Goal: Complete application form

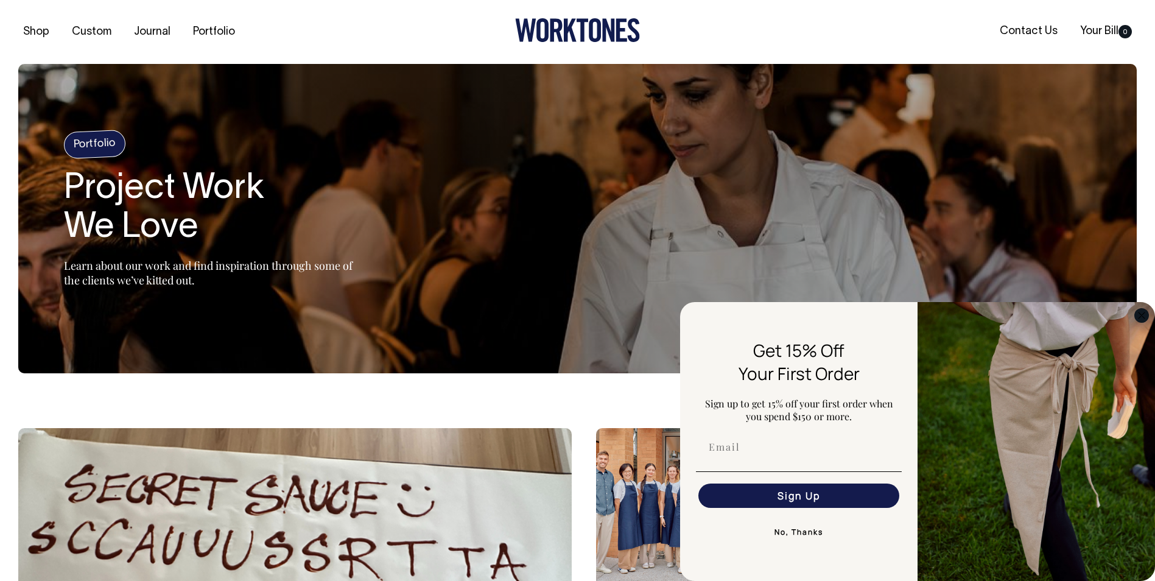
click at [1143, 309] on circle "Close dialog" at bounding box center [1142, 315] width 14 height 14
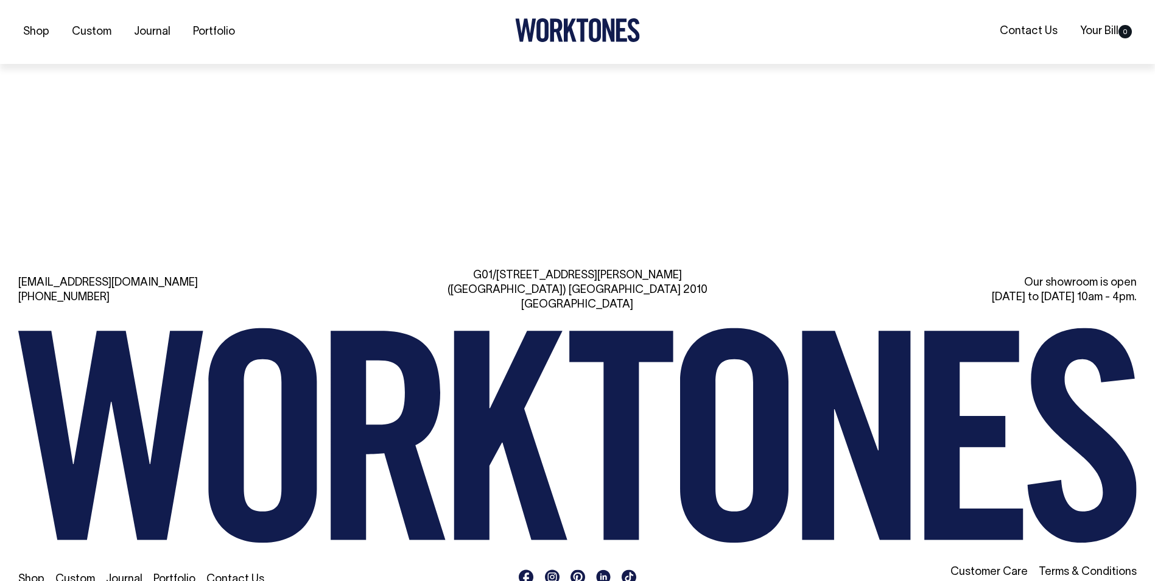
scroll to position [1652, 0]
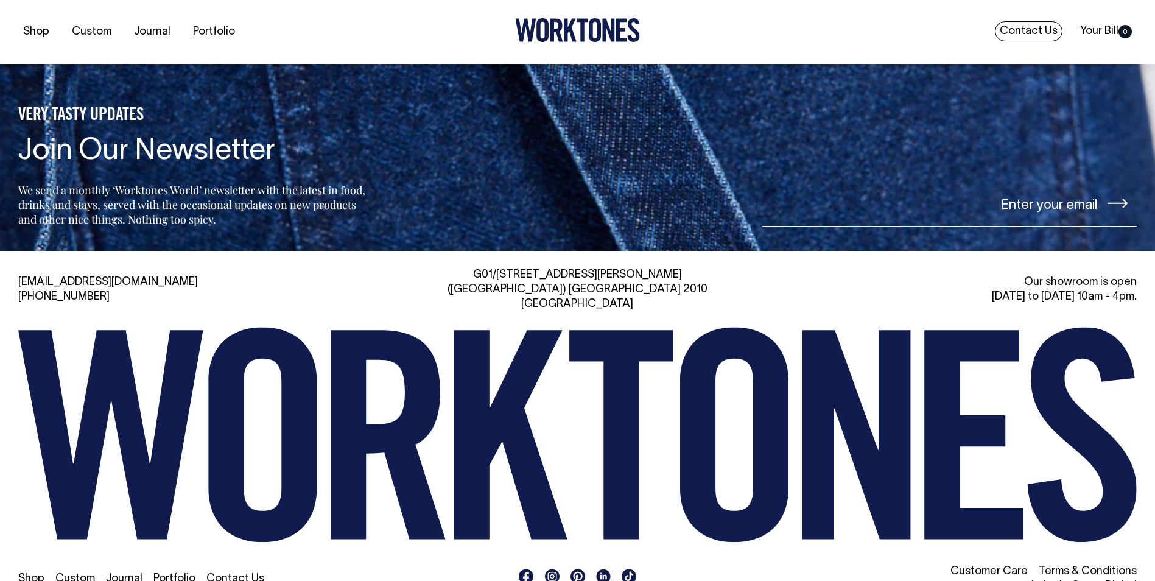
click at [1023, 31] on link "Contact Us" at bounding box center [1029, 31] width 68 height 20
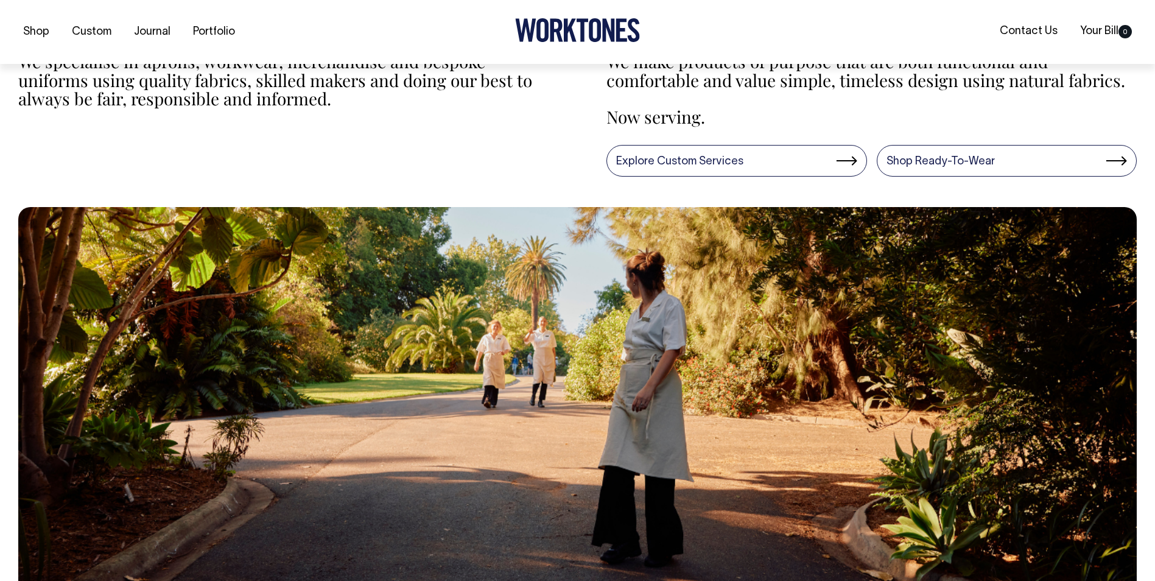
scroll to position [487, 0]
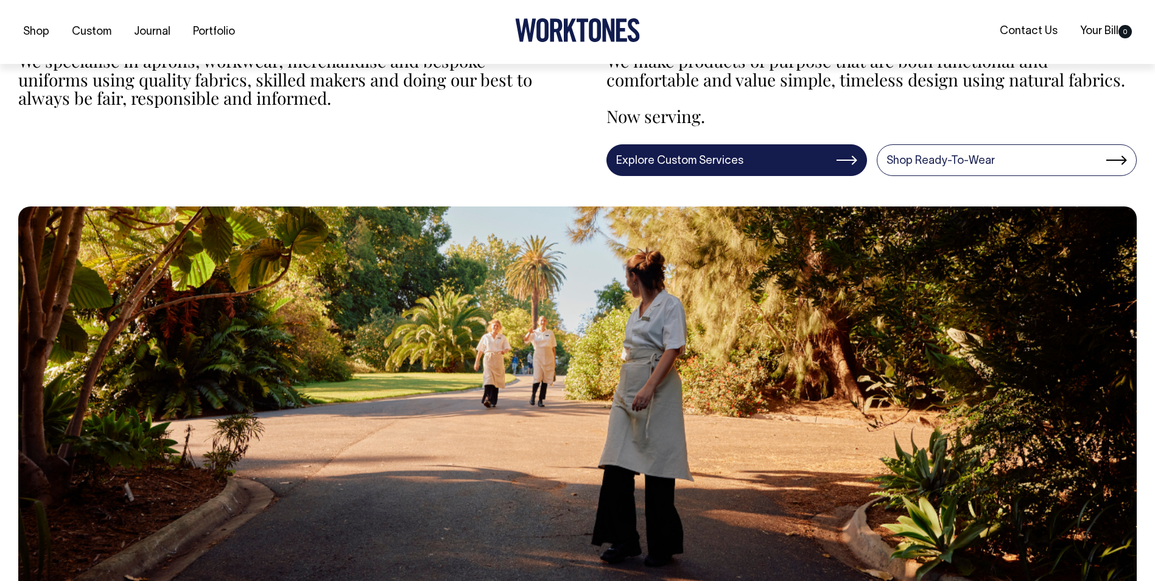
click at [851, 157] on link "Explore Custom Services" at bounding box center [737, 160] width 261 height 32
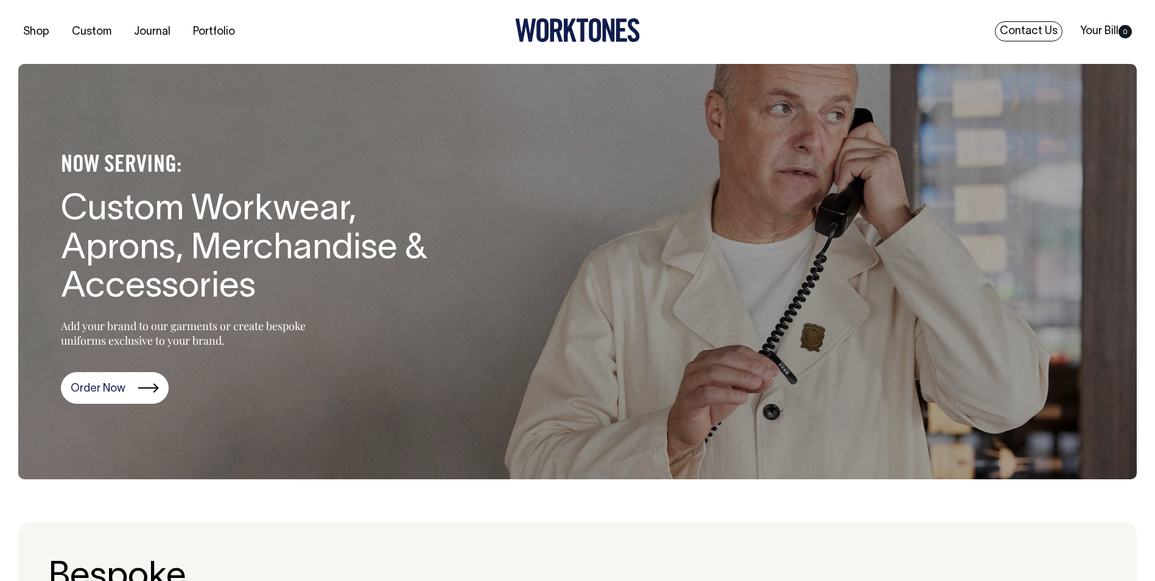
click at [1039, 32] on link "Contact Us" at bounding box center [1029, 31] width 68 height 20
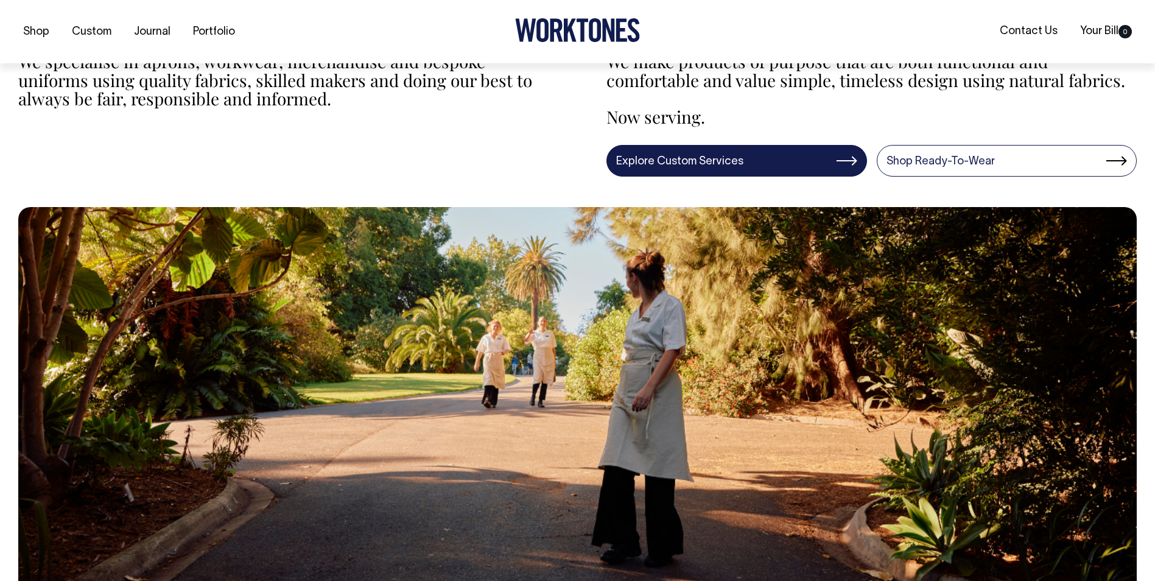
scroll to position [487, 0]
click at [769, 162] on link "Explore Custom Services" at bounding box center [737, 160] width 261 height 32
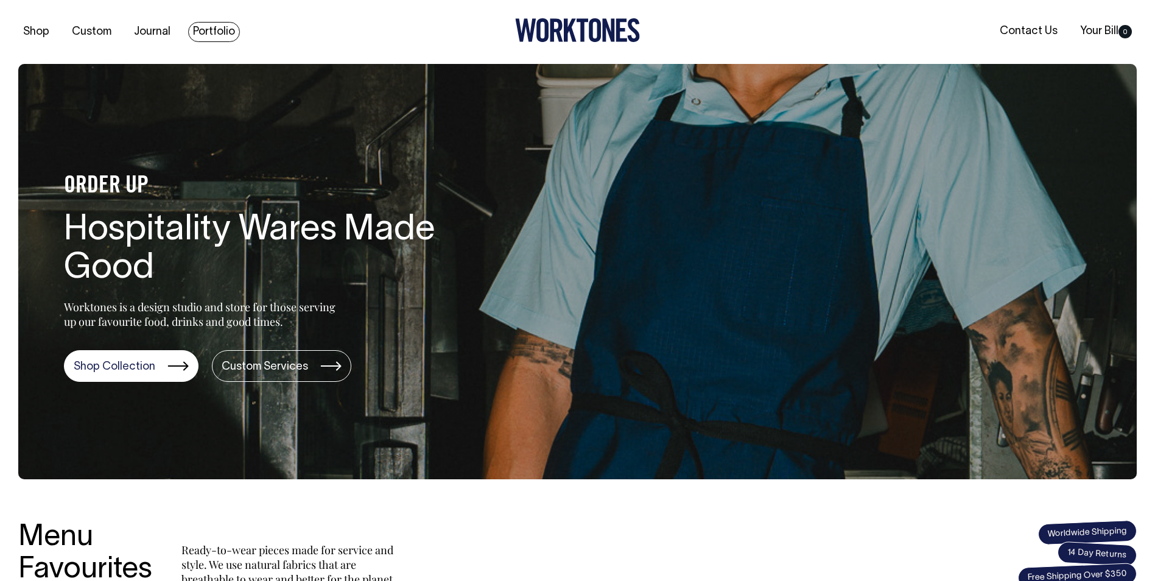
click at [208, 38] on link "Portfolio" at bounding box center [214, 32] width 52 height 20
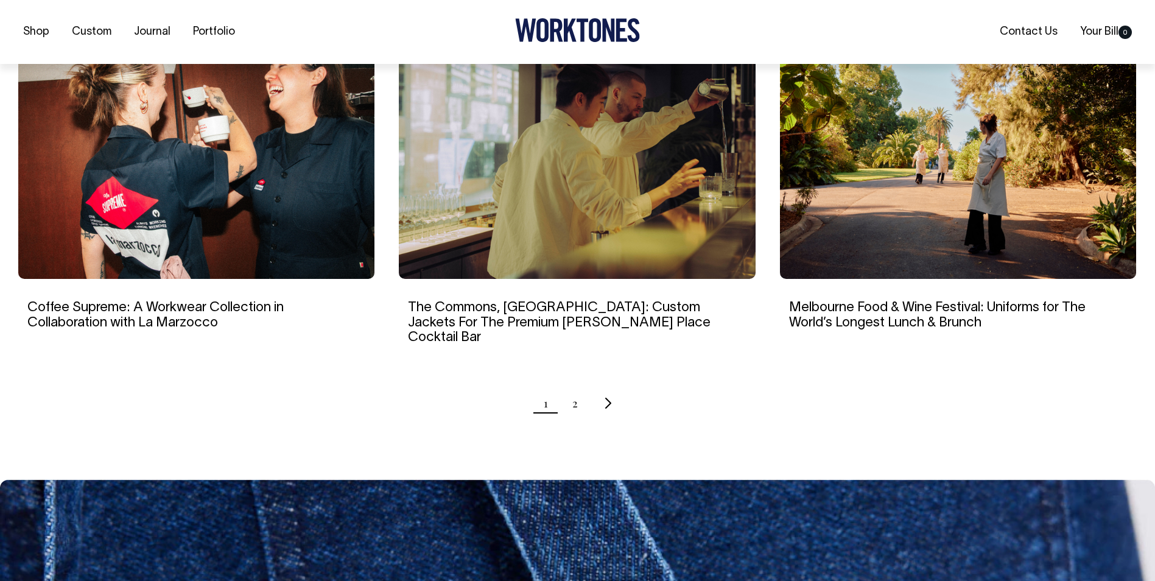
scroll to position [1157, 0]
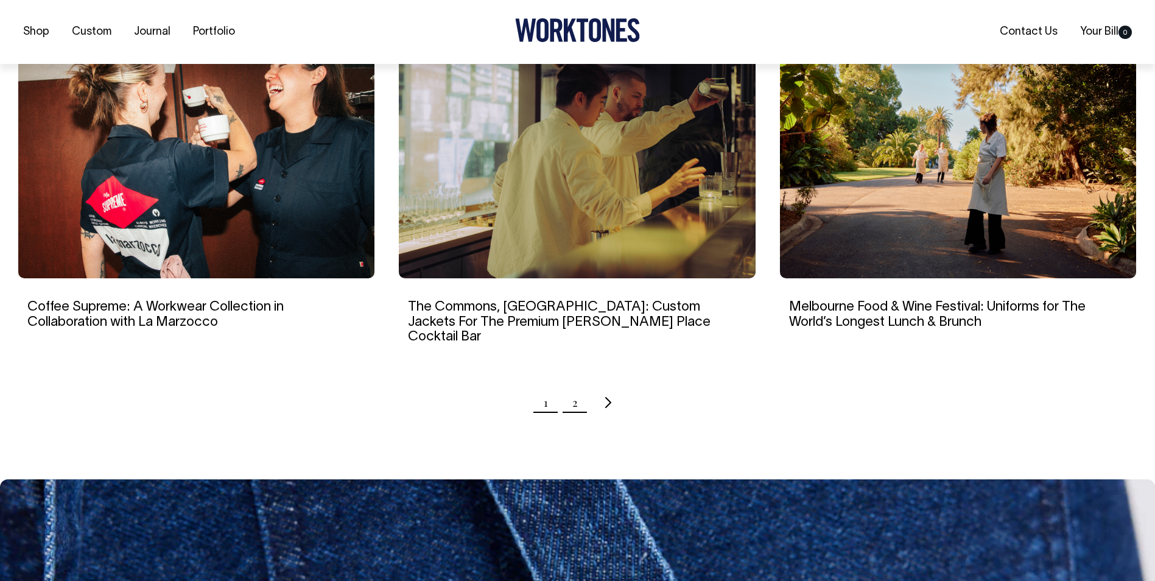
click at [574, 387] on link "2" at bounding box center [575, 402] width 5 height 30
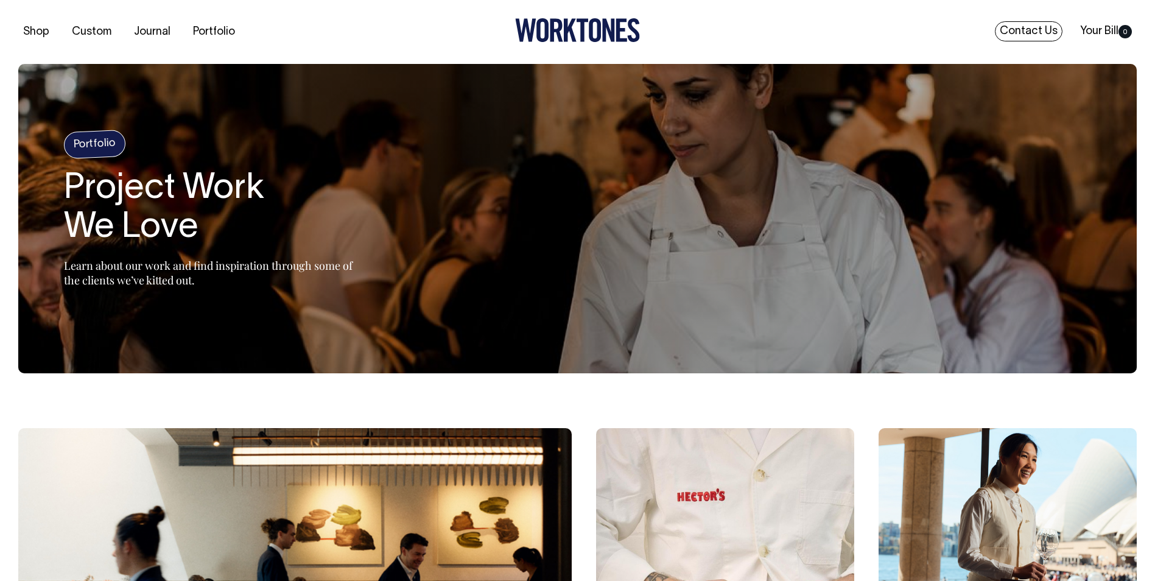
click at [1016, 32] on link "Contact Us" at bounding box center [1029, 31] width 68 height 20
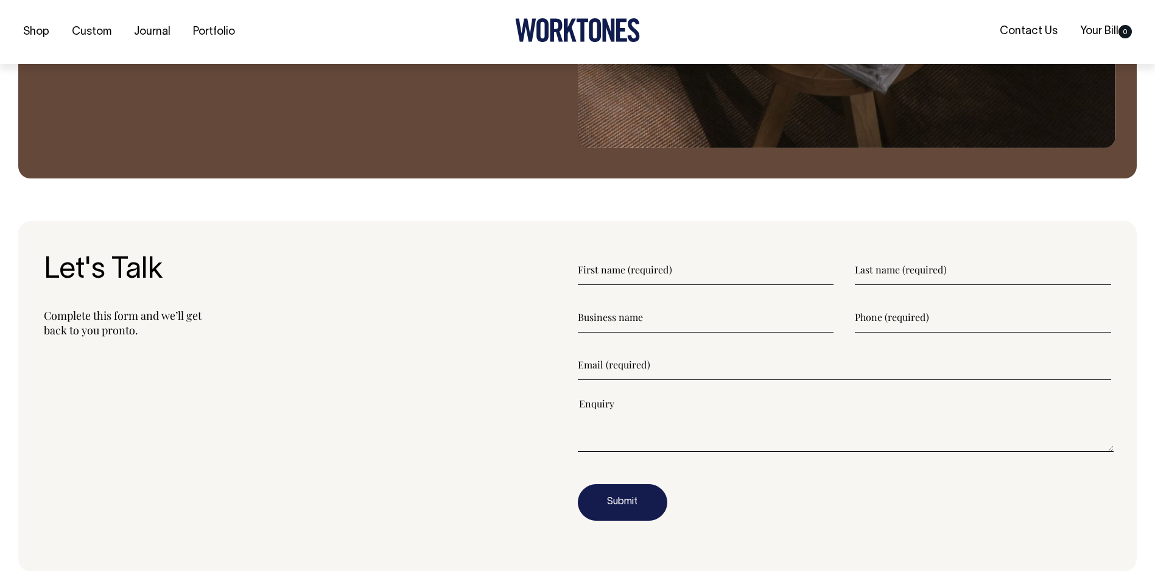
scroll to position [1462, 0]
click at [615, 275] on input"] "text" at bounding box center [706, 269] width 256 height 30
click at [636, 270] on input"] "text" at bounding box center [706, 269] width 256 height 30
type input"] "[PERSON_NAME]"
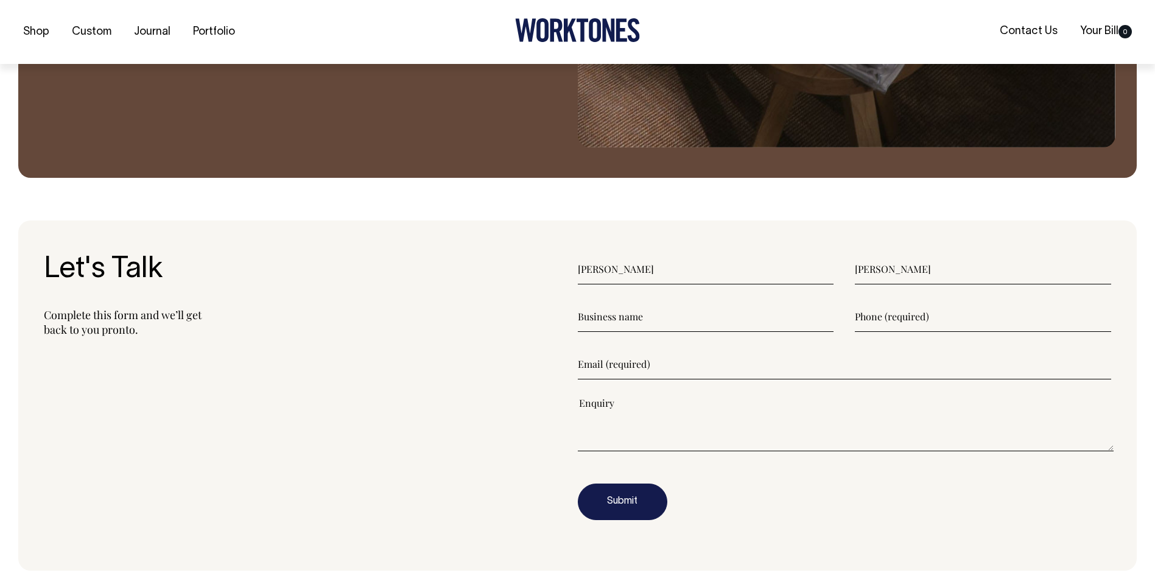
type input"] "[PERSON_NAME]"
type input"] "0438457149"
type input"] "[EMAIL_ADDRESS][DOMAIN_NAME]"
click at [596, 435] on textarea"] at bounding box center [846, 423] width 537 height 55
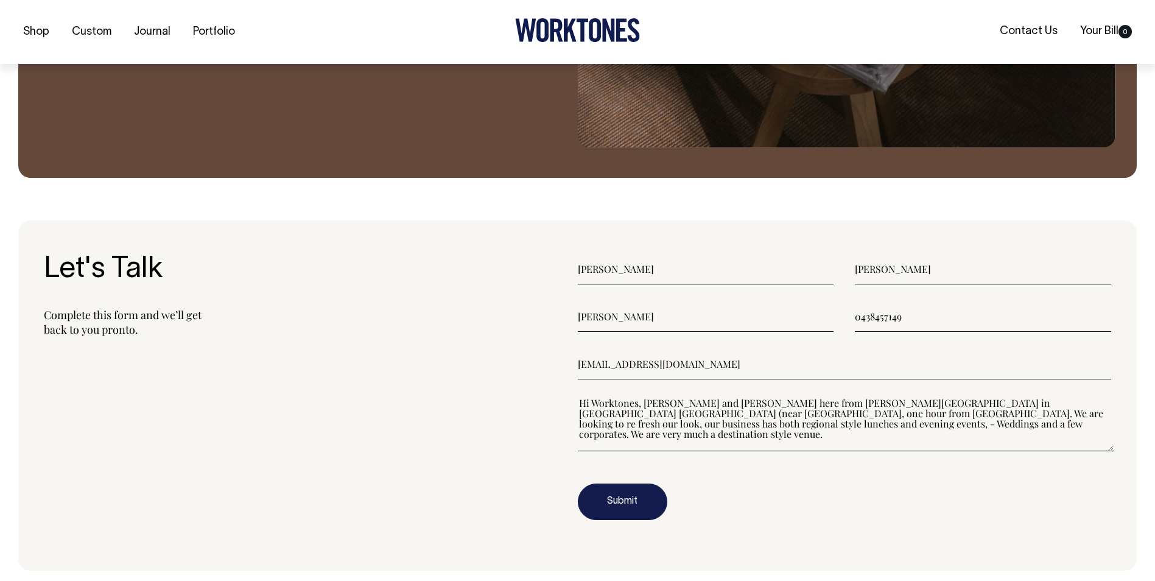
click at [625, 417] on textarea"] "Hi Worktones, [PERSON_NAME] and [PERSON_NAME] here from [PERSON_NAME][GEOGRAPHI…" at bounding box center [846, 423] width 537 height 55
click at [922, 427] on textarea"] "Hi Worktones, [PERSON_NAME] and [PERSON_NAME] here from [PERSON_NAME][GEOGRAPHI…" at bounding box center [846, 423] width 537 height 55
click at [725, 440] on textarea"] "Hi Worktones, [PERSON_NAME] and [PERSON_NAME] here from [PERSON_NAME][GEOGRAPHI…" at bounding box center [846, 423] width 537 height 55
click at [847, 436] on textarea"] "Hi Worktones, [PERSON_NAME] and [PERSON_NAME] here from [PERSON_NAME][GEOGRAPHI…" at bounding box center [846, 423] width 537 height 55
drag, startPoint x: 971, startPoint y: 432, endPoint x: 992, endPoint y: 432, distance: 21.3
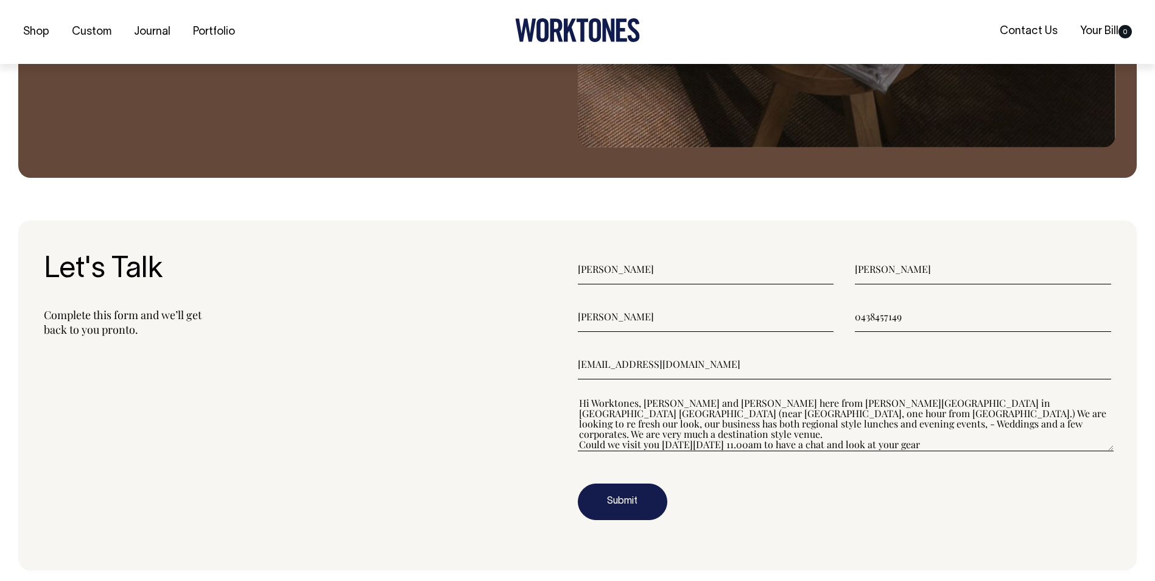
click at [992, 432] on textarea"] "Hi Worktones, [PERSON_NAME] and [PERSON_NAME] here from [PERSON_NAME][GEOGRAPHI…" at bounding box center [846, 423] width 537 height 55
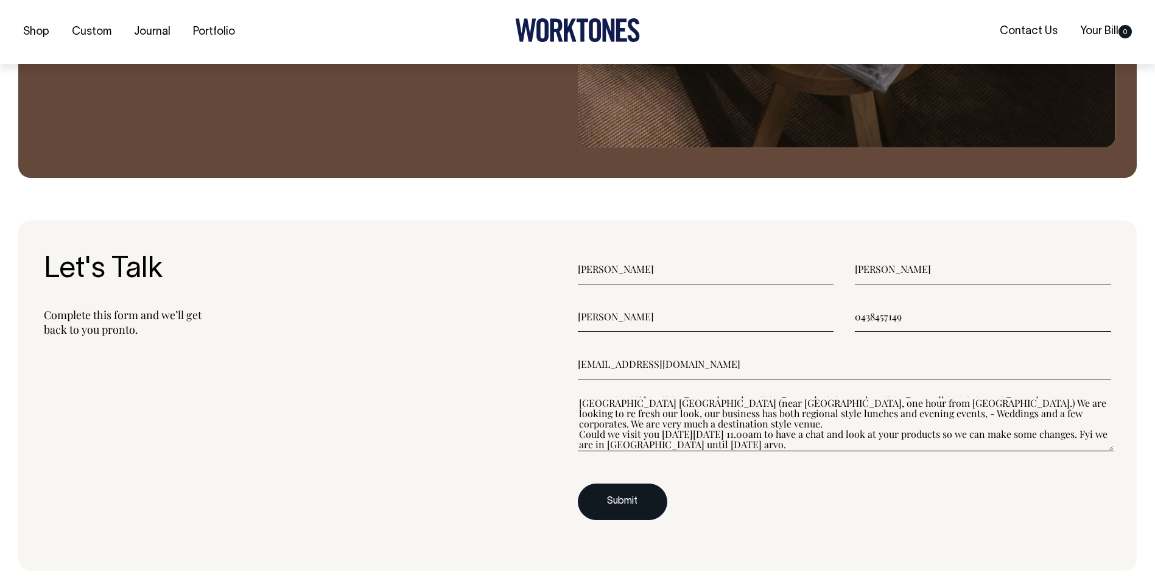
type textarea"] "Hi Worktones, [PERSON_NAME] and [PERSON_NAME] here from [PERSON_NAME][GEOGRAPHI…"
click at [638, 506] on button "Submit" at bounding box center [623, 502] width 90 height 37
click at [628, 498] on button "Submit" at bounding box center [623, 502] width 90 height 37
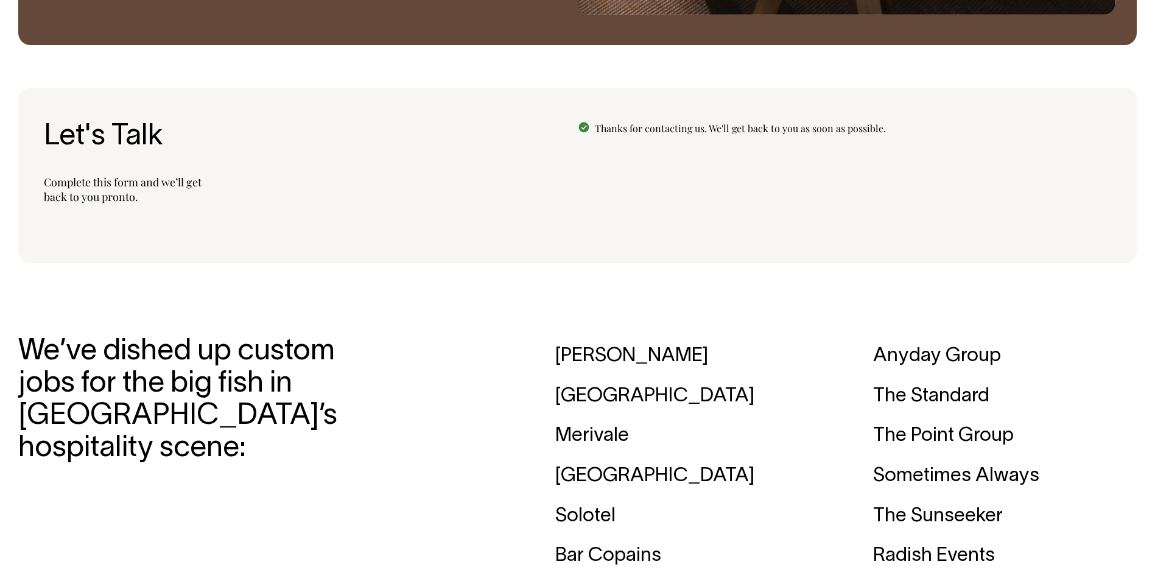
scroll to position [1594, 0]
